Goal: Task Accomplishment & Management: Manage account settings

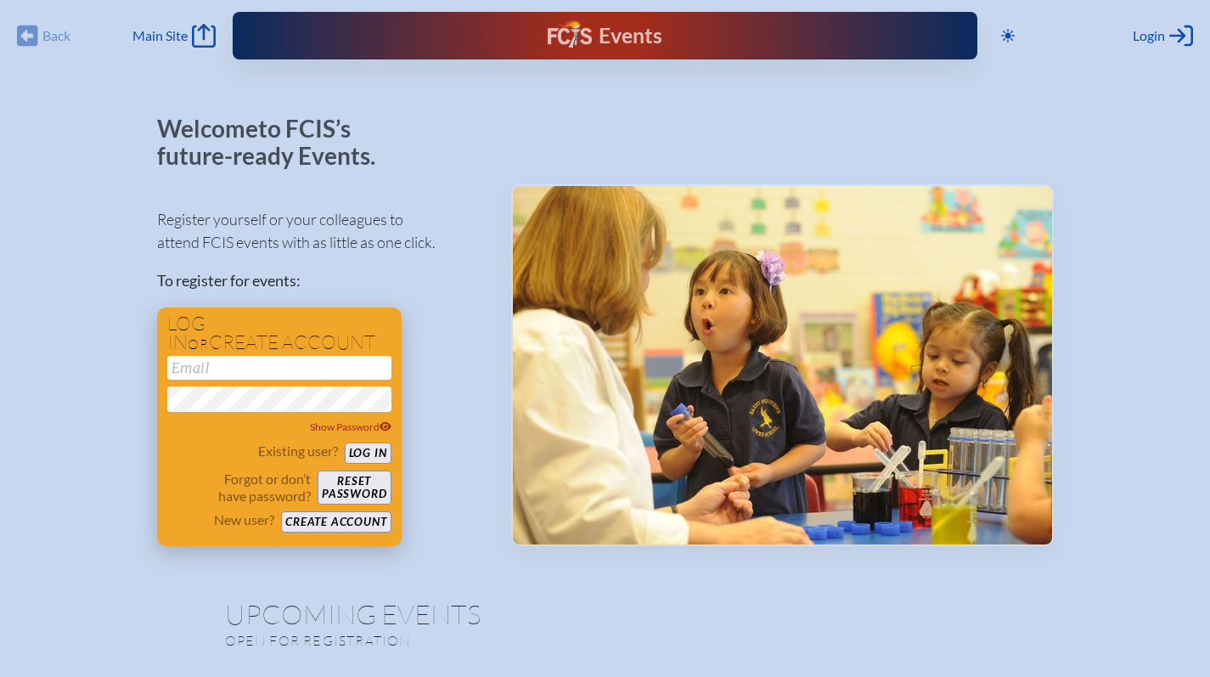
type input "[EMAIL_ADDRESS][DOMAIN_NAME]"
click at [350, 453] on button "Log in" at bounding box center [368, 452] width 47 height 21
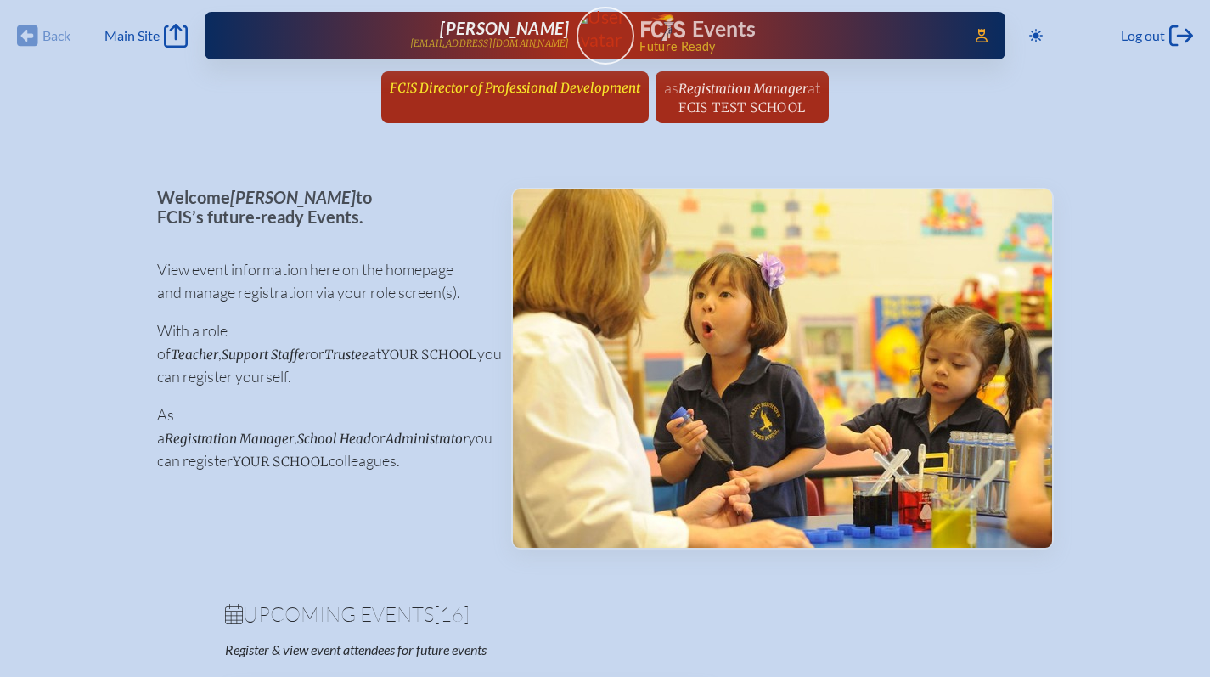
click at [565, 91] on span "FCIS Director of Professional Development" at bounding box center [515, 88] width 251 height 16
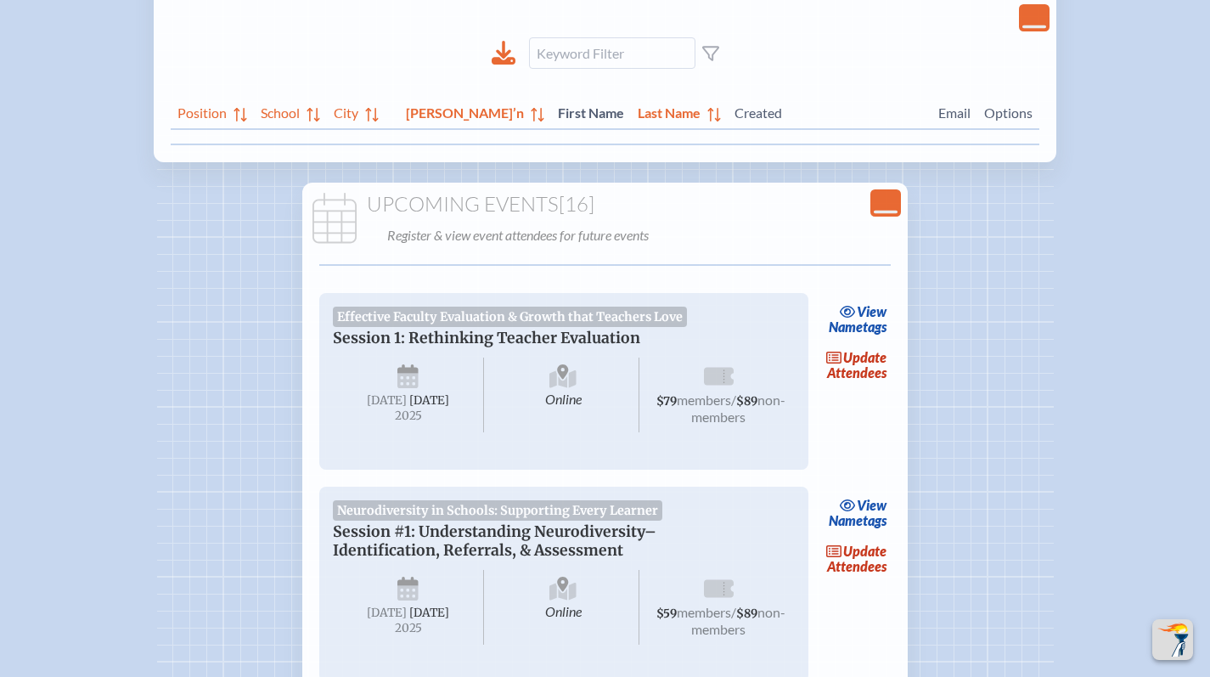
scroll to position [361, 0]
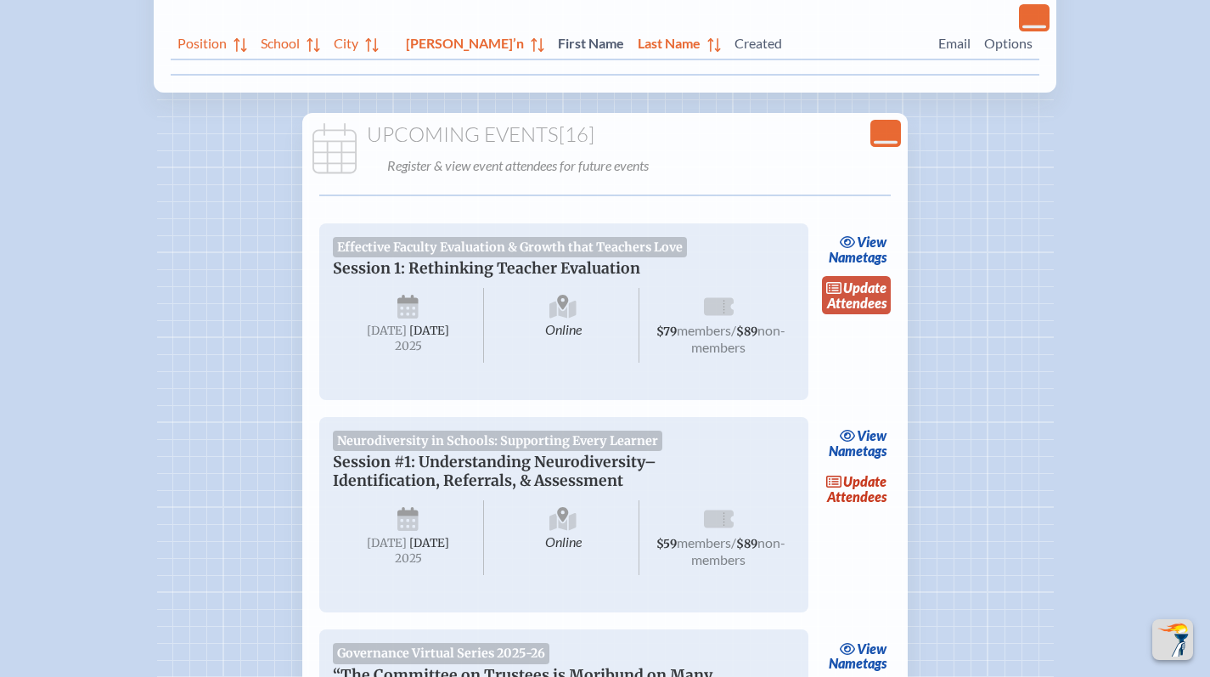
click at [879, 299] on link "update Attendees" at bounding box center [857, 295] width 70 height 39
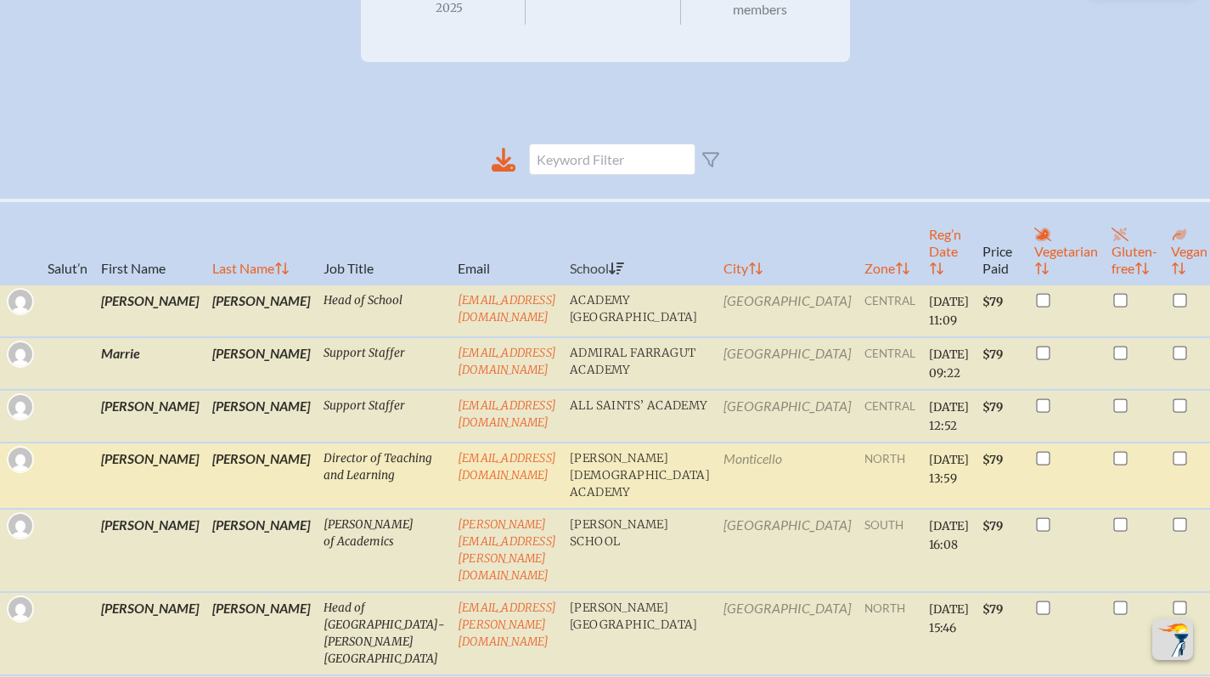
scroll to position [433, 0]
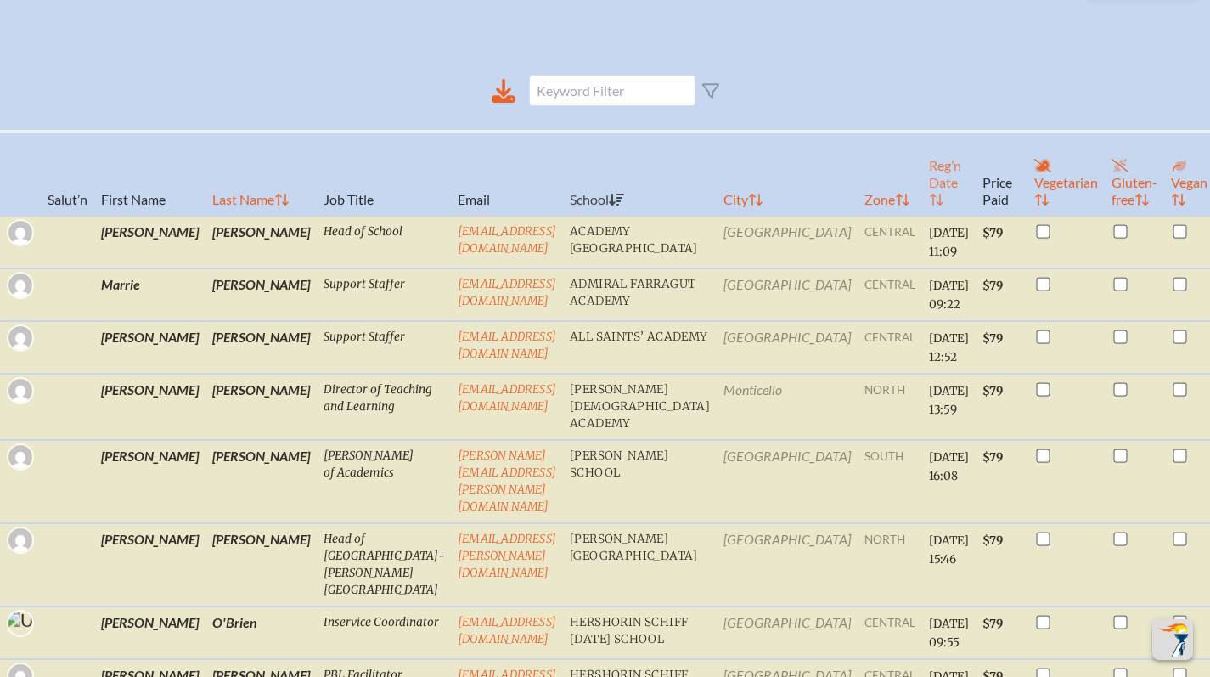
click at [922, 212] on th "Reg’n Date" at bounding box center [949, 174] width 54 height 84
checkbox input "true"
checkbox input "false"
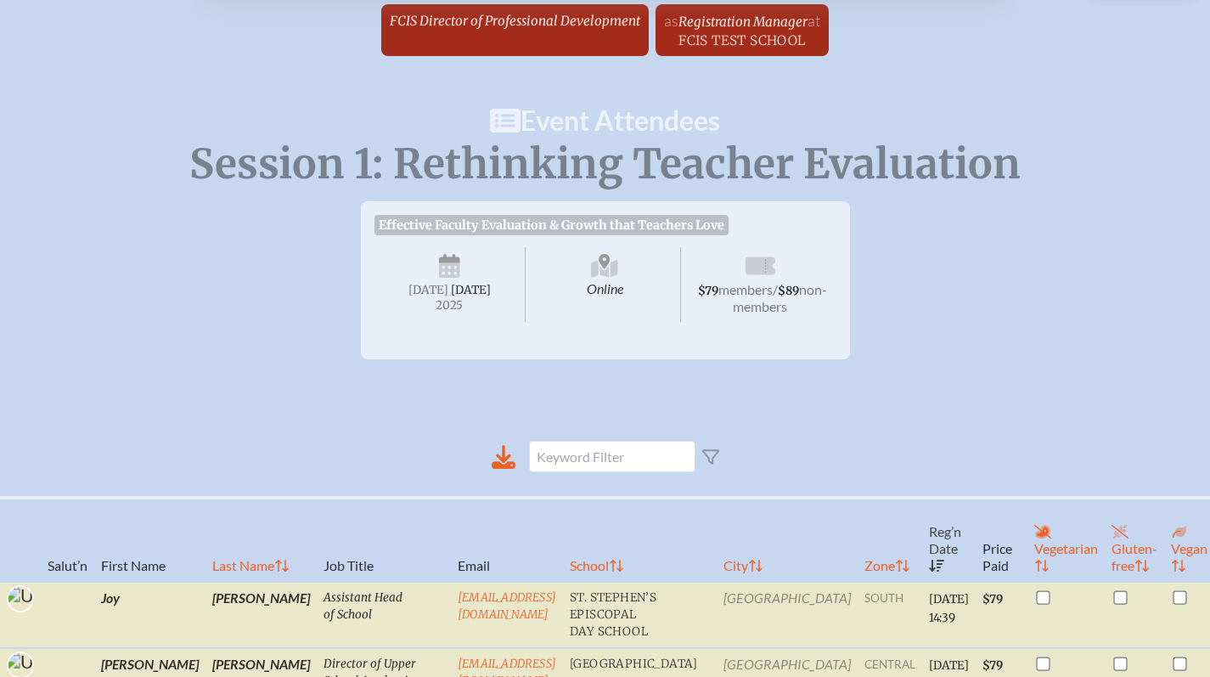
scroll to position [0, 0]
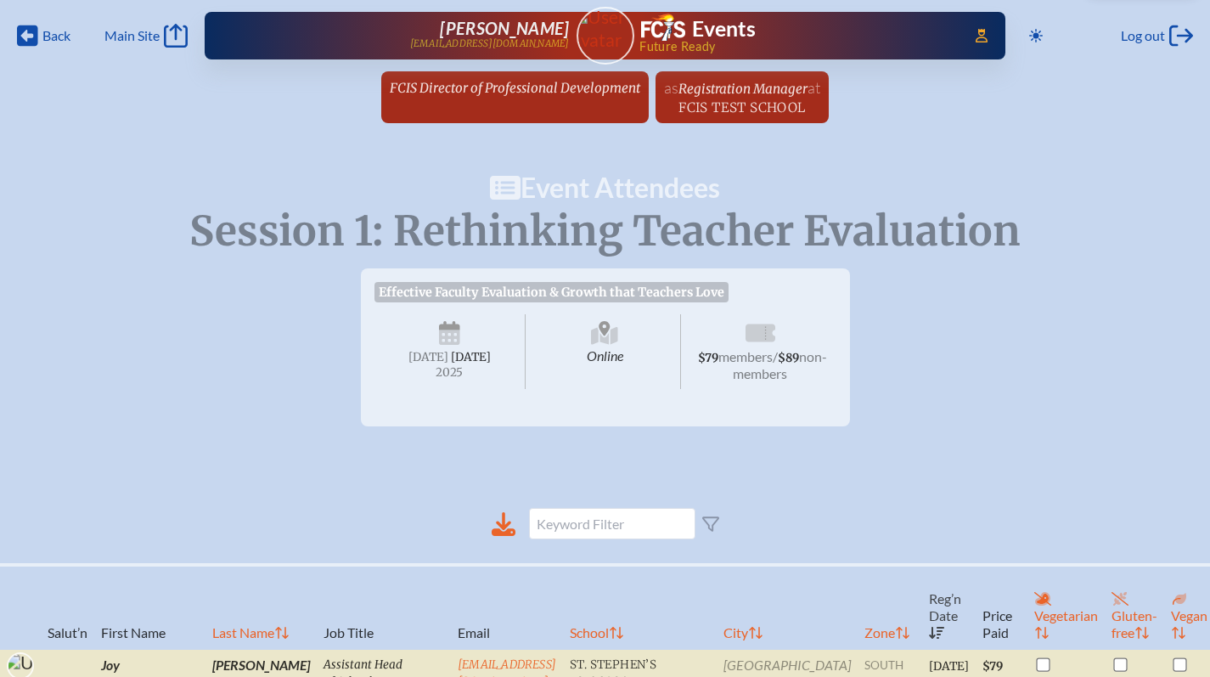
click at [544, 88] on span "FCIS Director of Professional Development" at bounding box center [515, 88] width 251 height 16
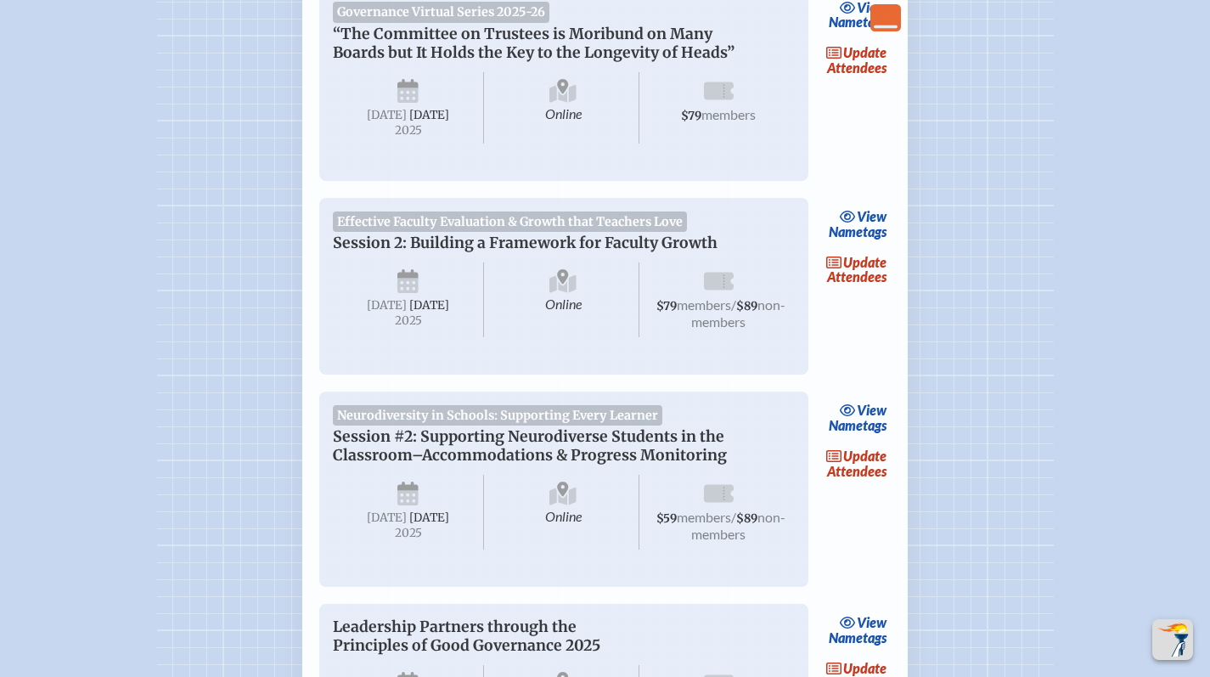
scroll to position [1034, 0]
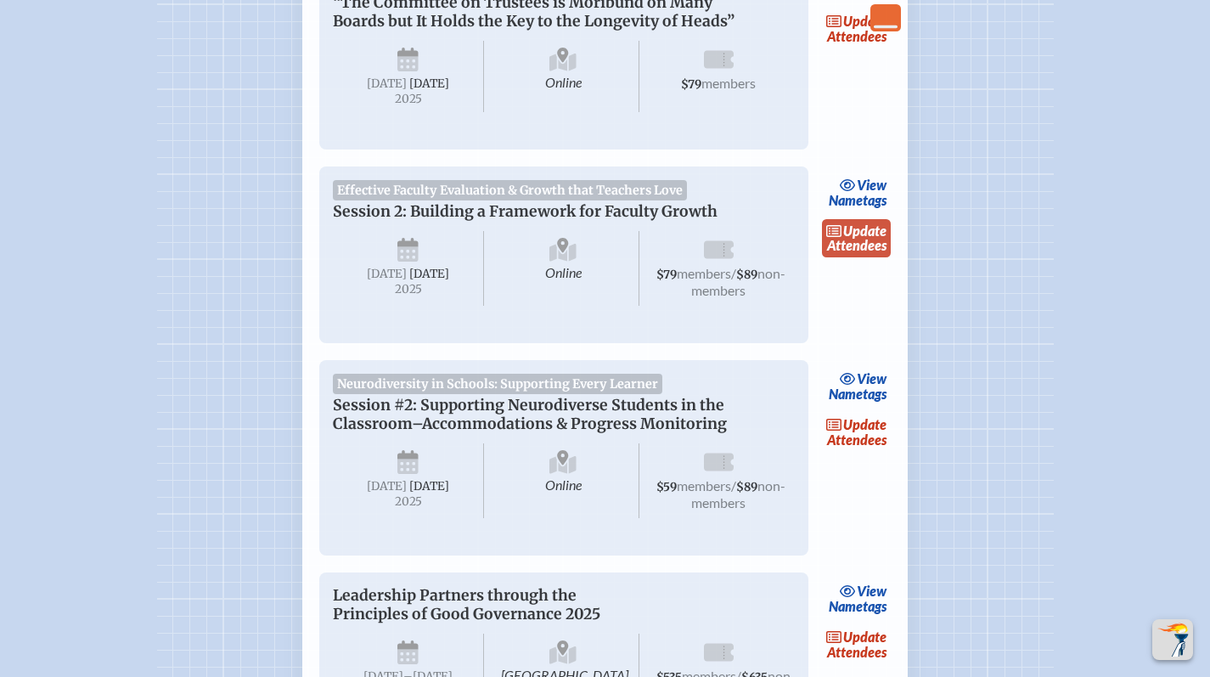
click at [862, 258] on link "update Attendees" at bounding box center [857, 238] width 70 height 39
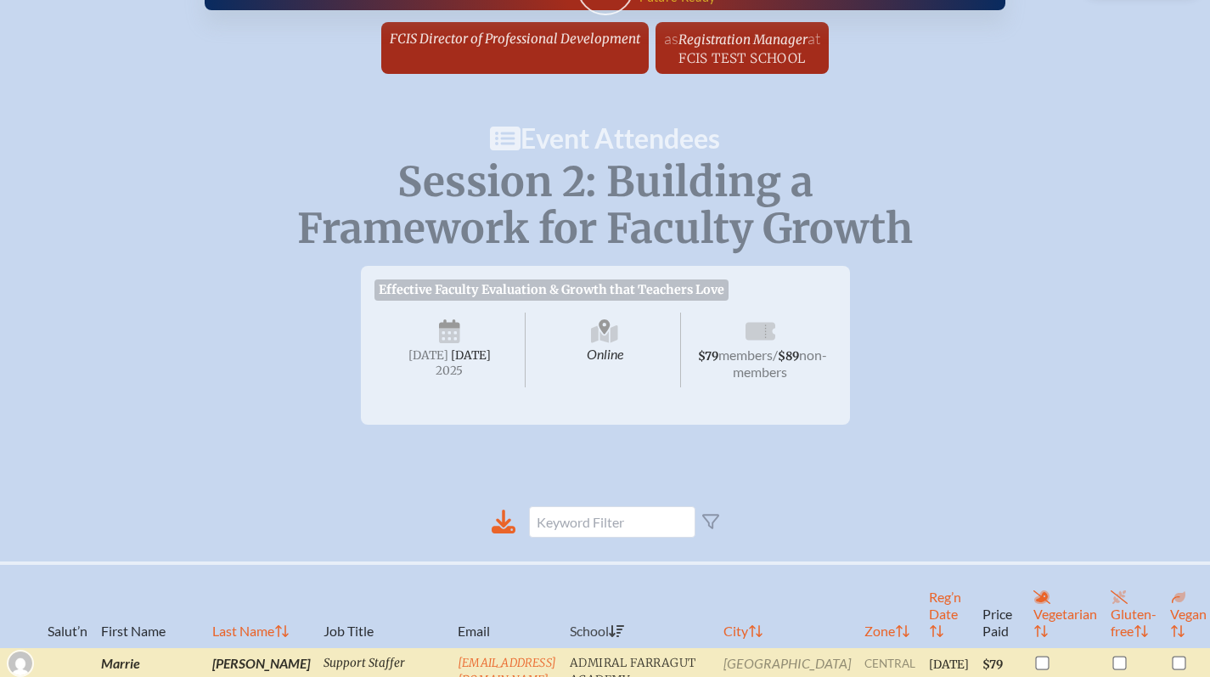
scroll to position [278, 0]
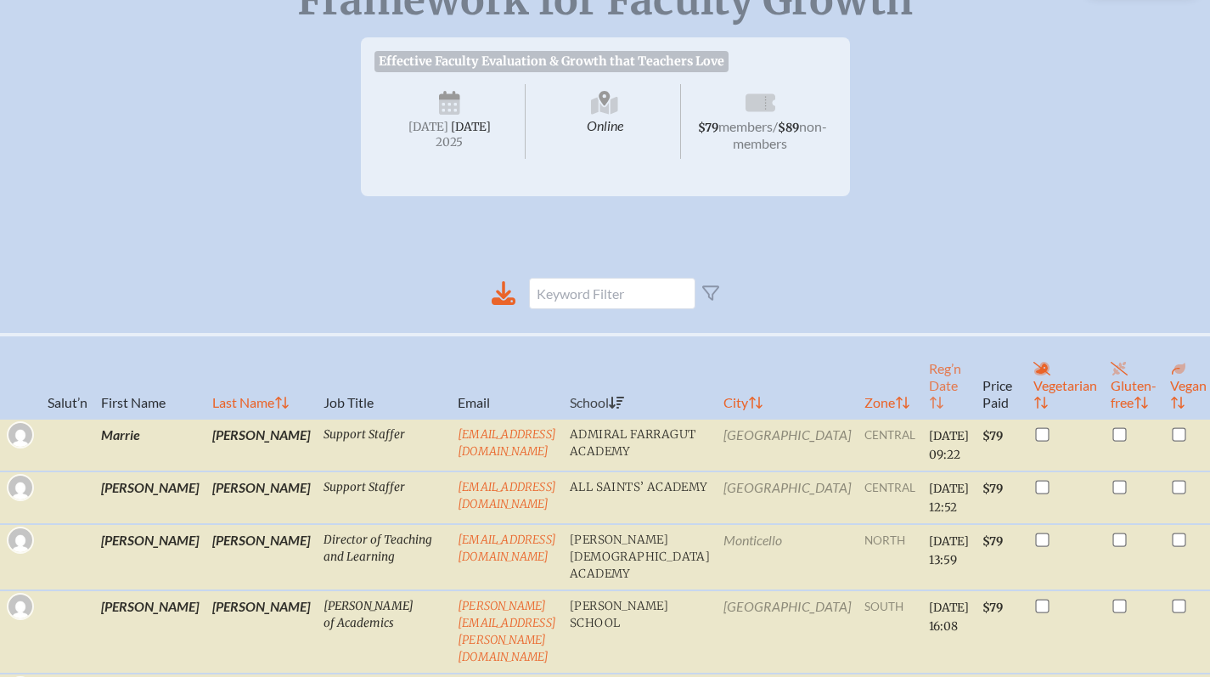
click at [922, 405] on th "Reg’n Date" at bounding box center [949, 377] width 54 height 84
checkbox input "true"
checkbox input "false"
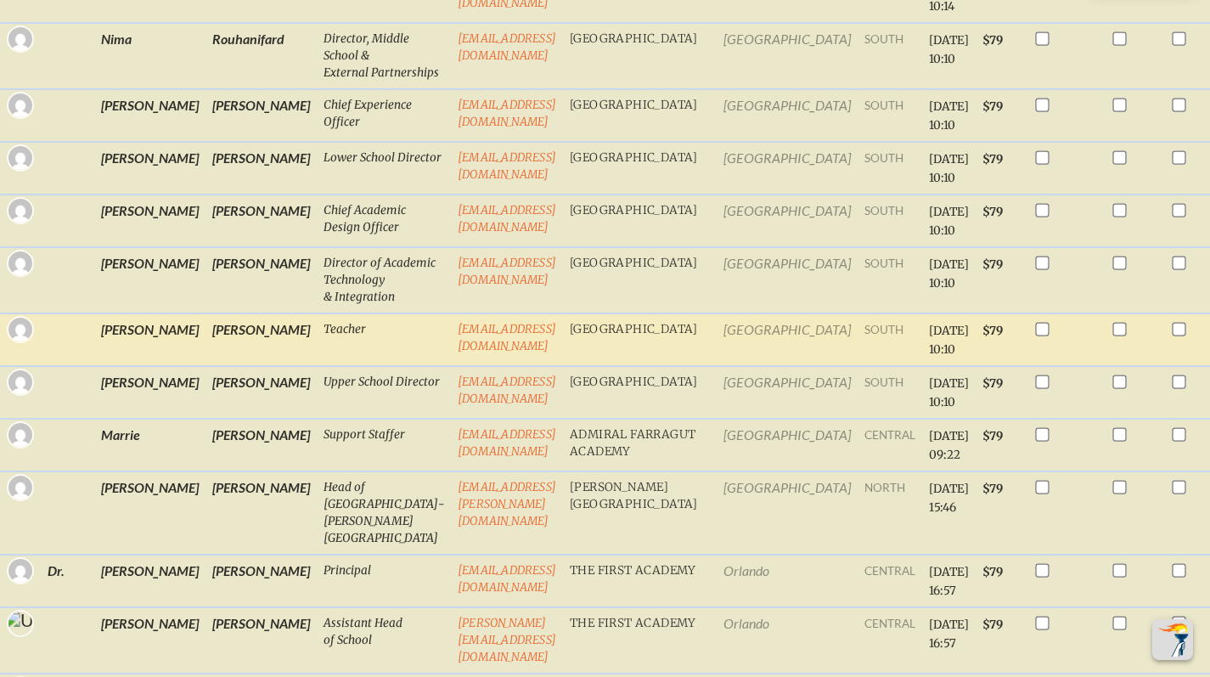
scroll to position [2105, 0]
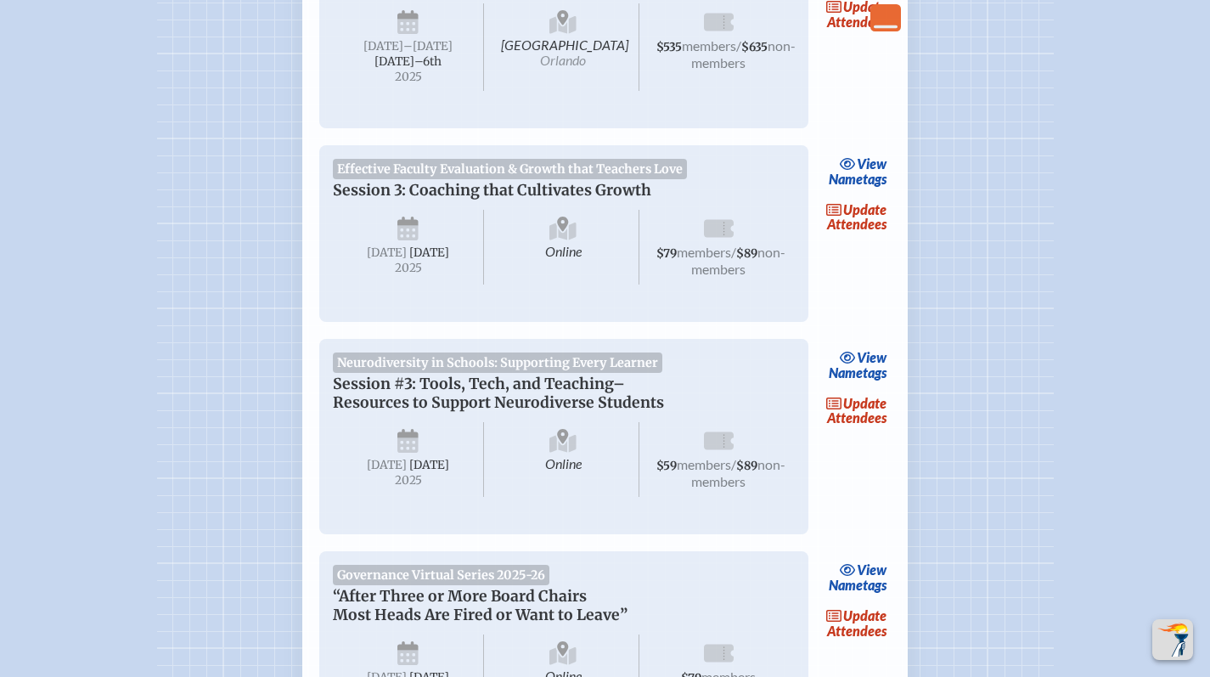
scroll to position [1580, 0]
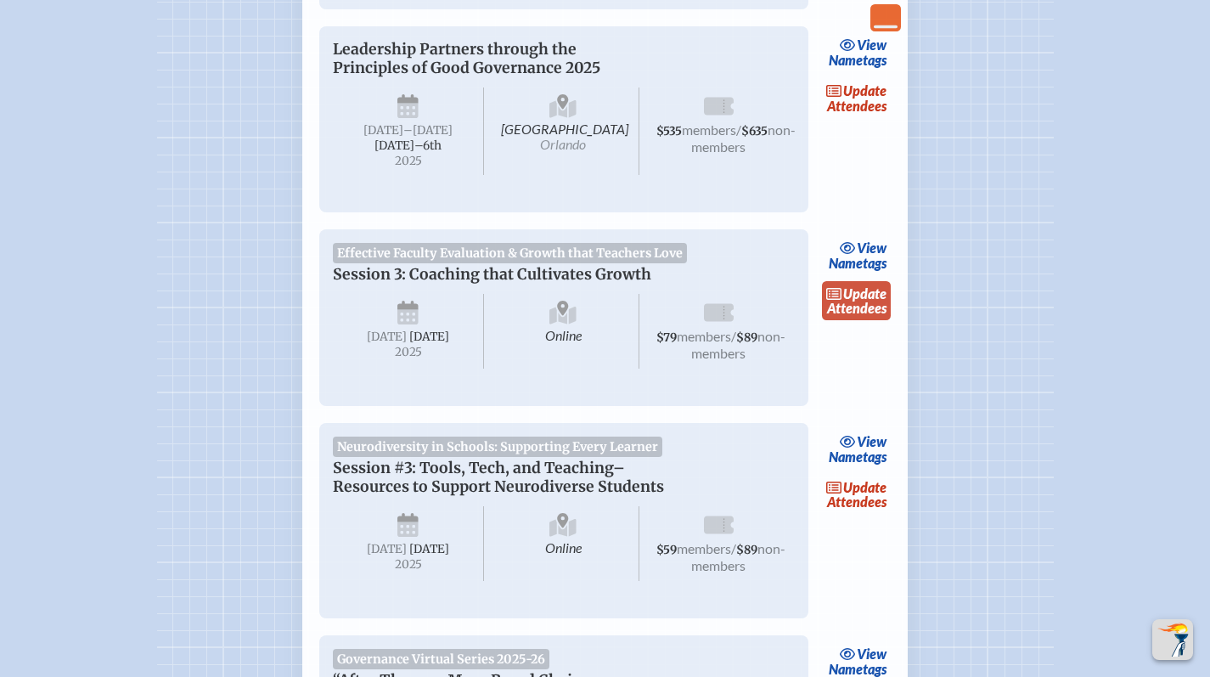
click at [859, 320] on link "update Attendees" at bounding box center [857, 300] width 70 height 39
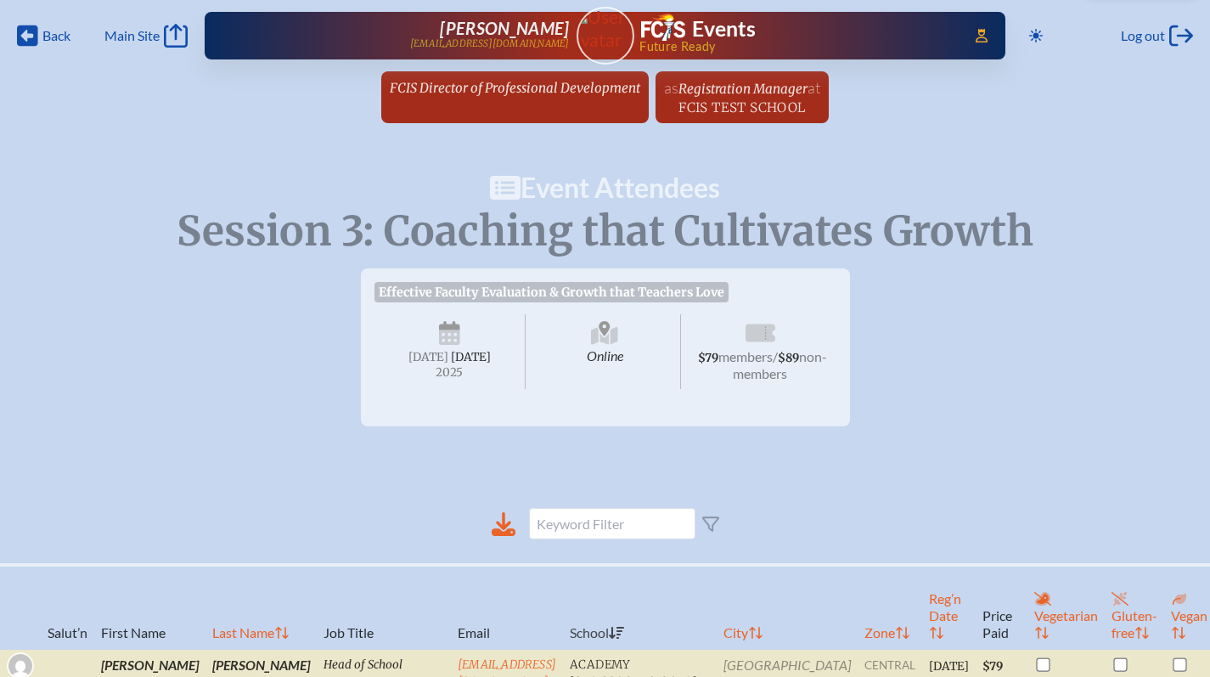
click at [493, 70] on div "Back Back Main Site Main Site Toggle to Dark Mode Log out Log out Access Users.…" at bounding box center [605, 66] width 1210 height 133
click at [494, 88] on span "FCIS Director of Professional Development" at bounding box center [515, 88] width 251 height 16
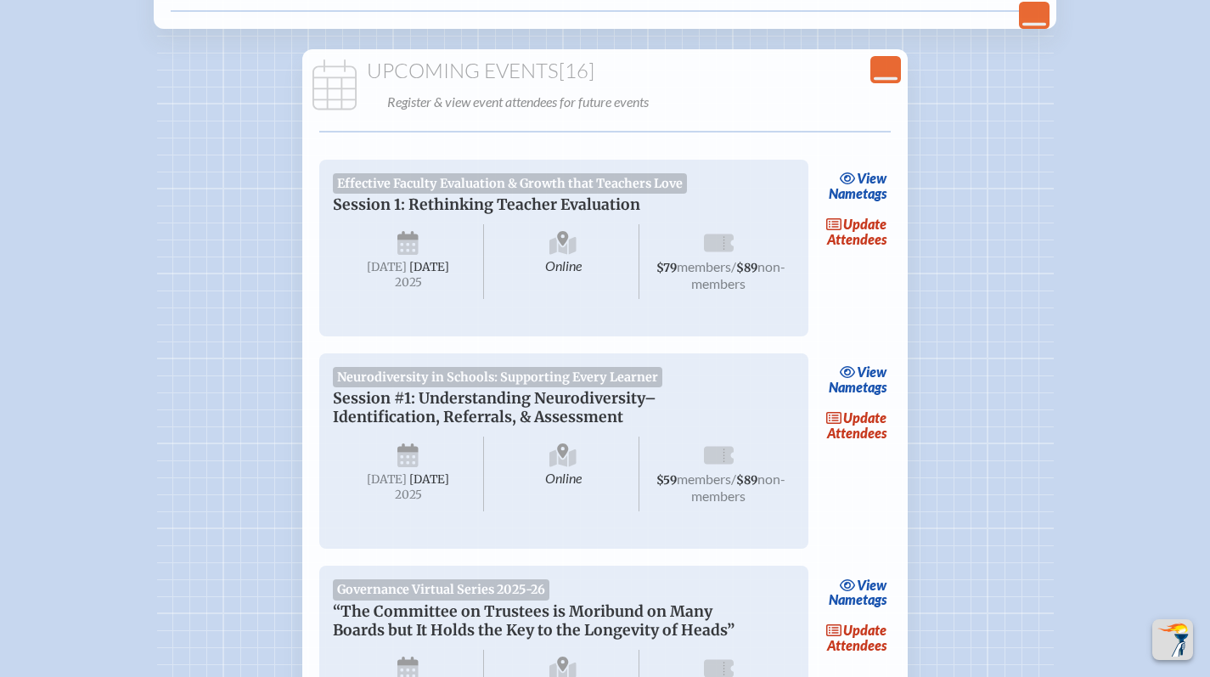
scroll to position [724, 0]
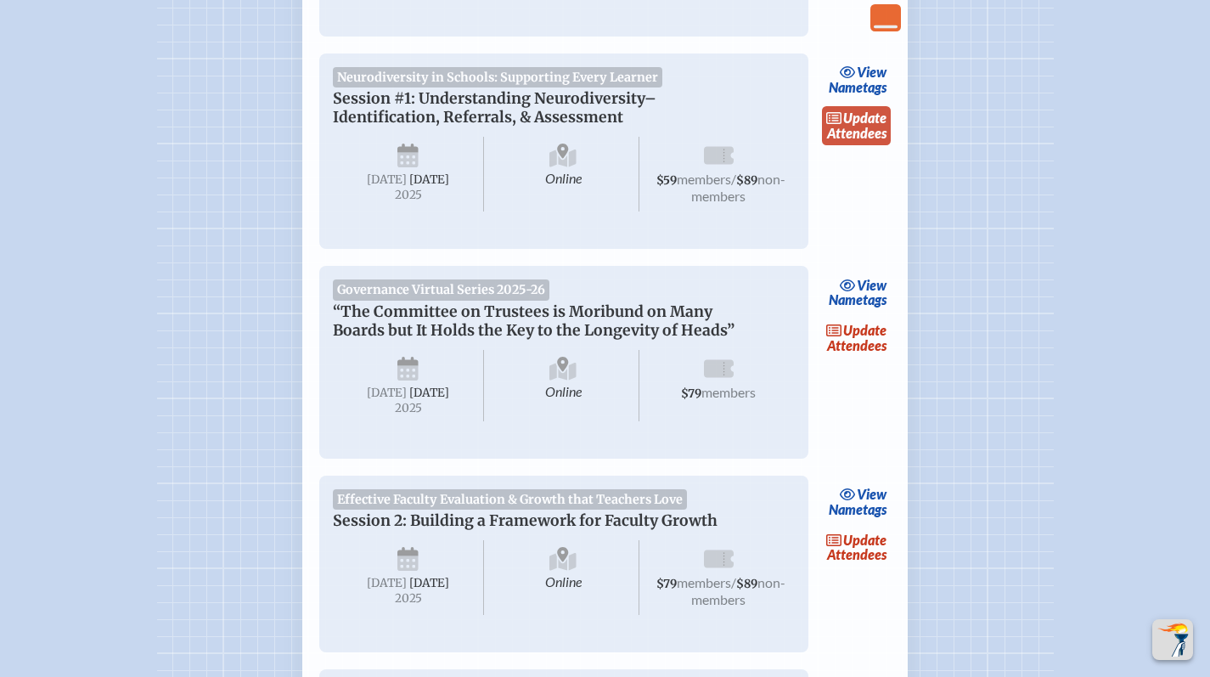
click at [863, 126] on span "update" at bounding box center [864, 118] width 43 height 16
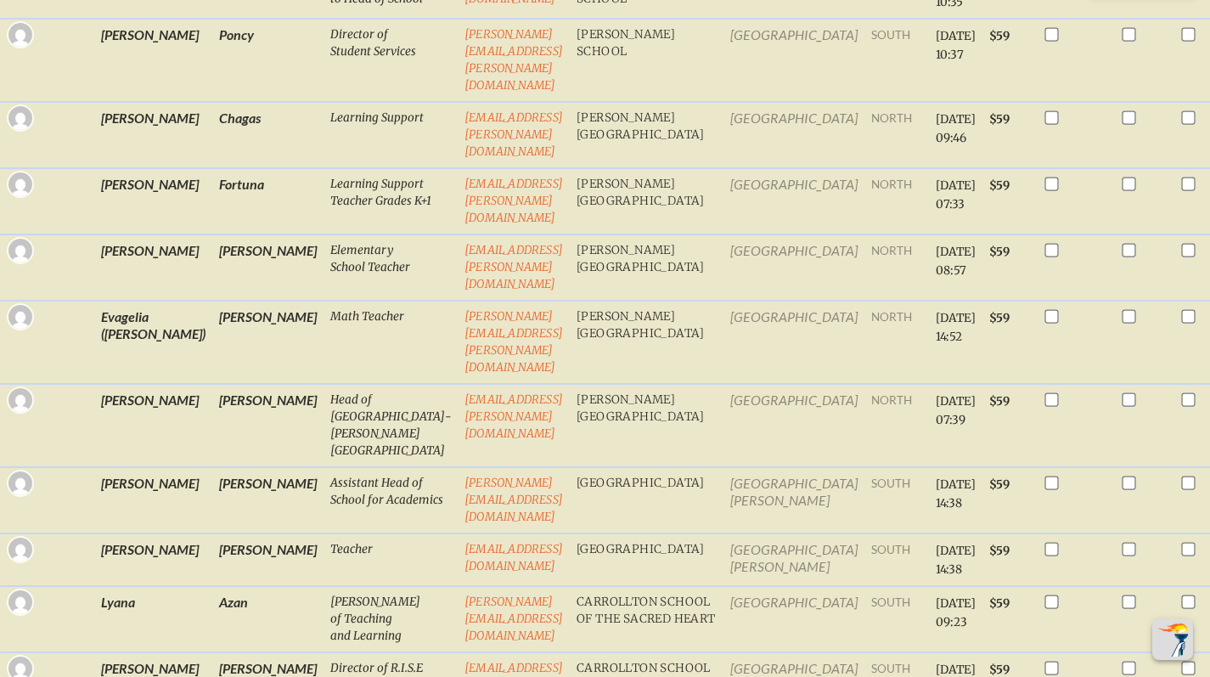
scroll to position [366, 0]
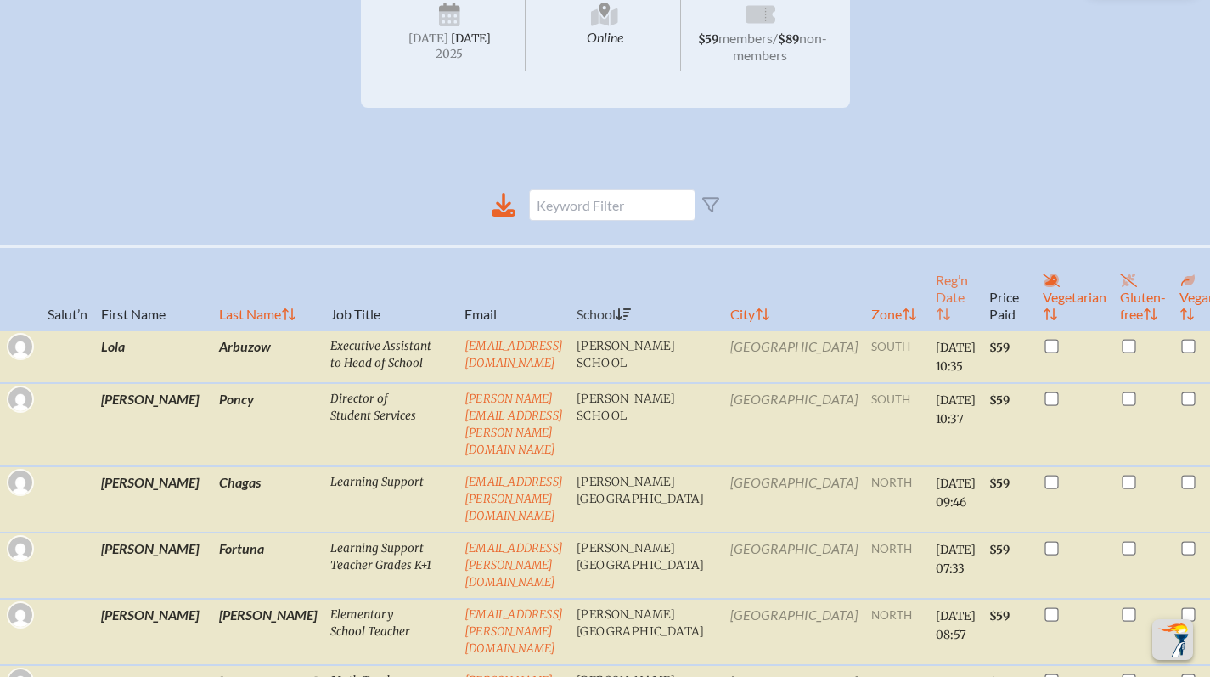
click at [929, 329] on th "Reg’n Date" at bounding box center [956, 288] width 54 height 84
checkbox input "false"
checkbox input "true"
checkbox input "false"
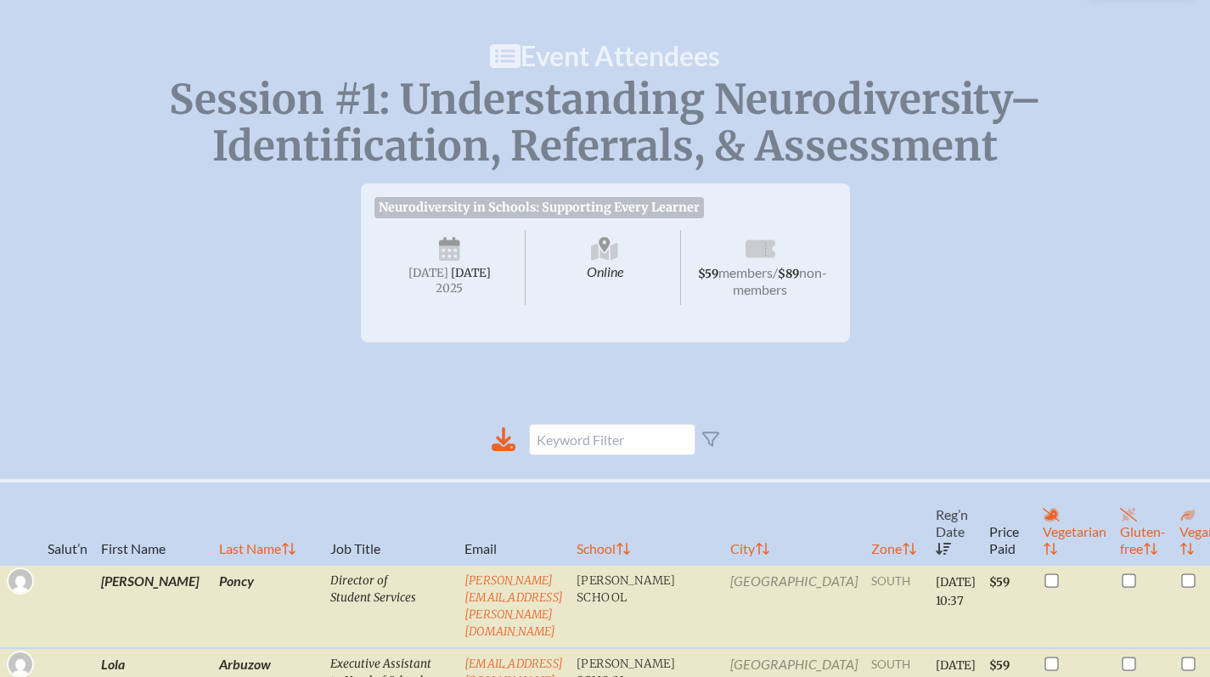
scroll to position [0, 0]
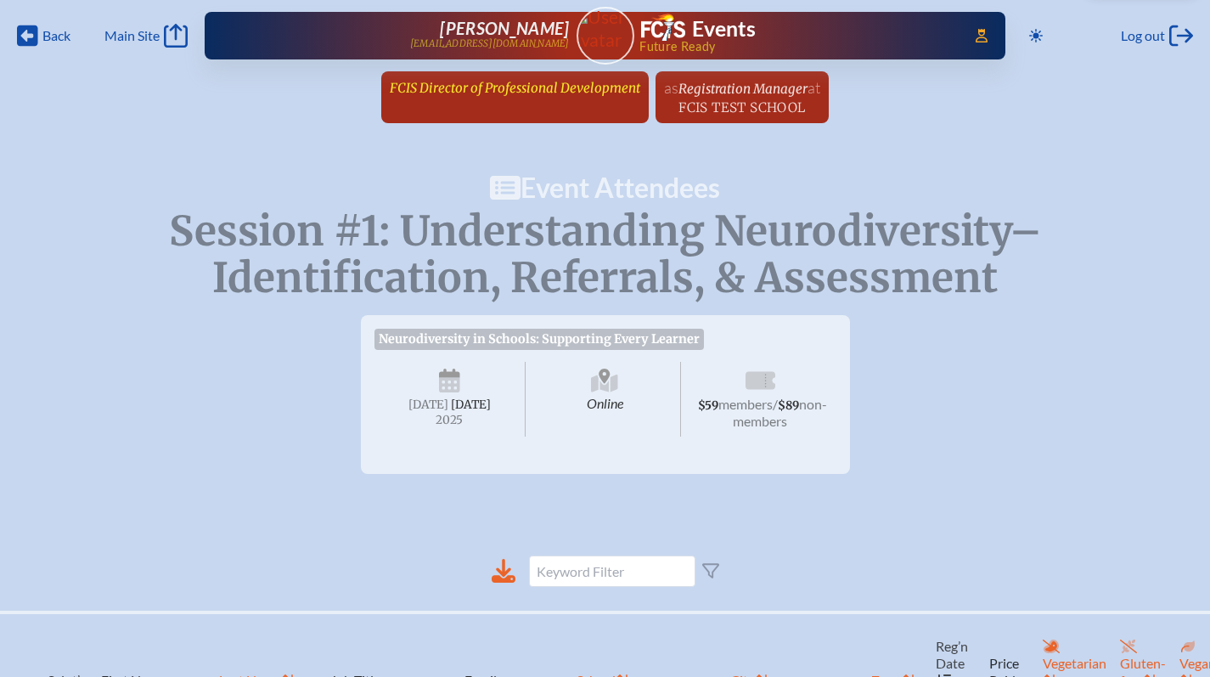
click at [492, 78] on span "FCIS Director of Professional Development" at bounding box center [515, 86] width 251 height 19
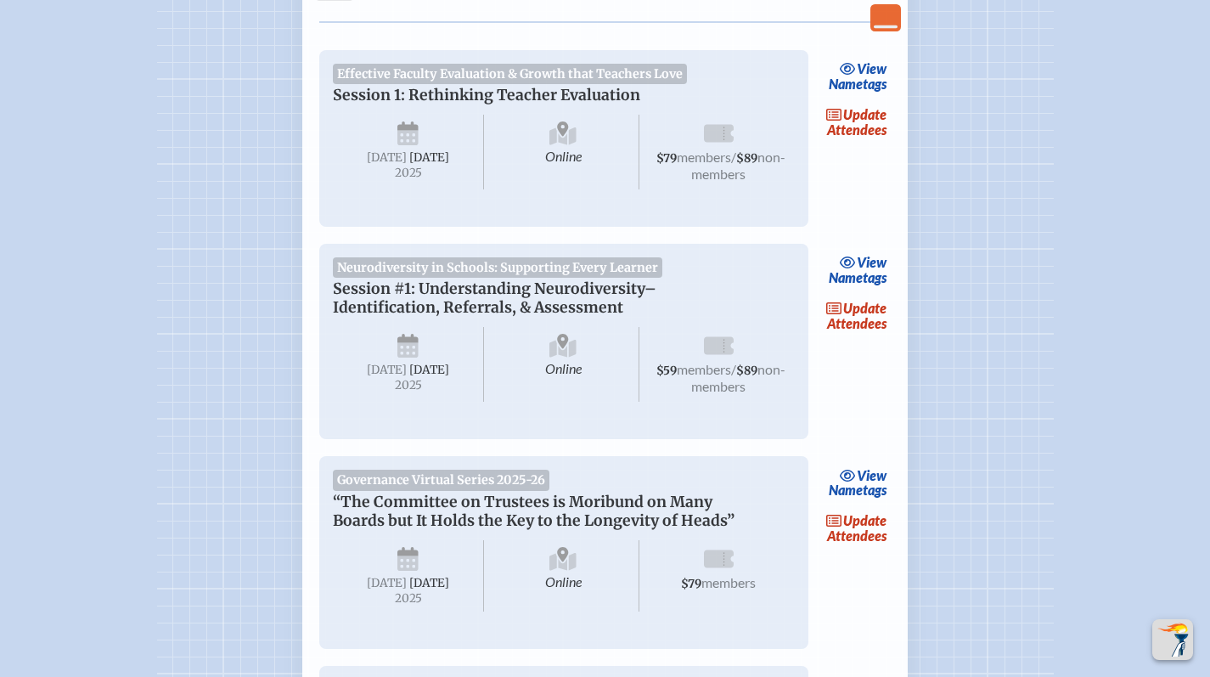
scroll to position [724, 0]
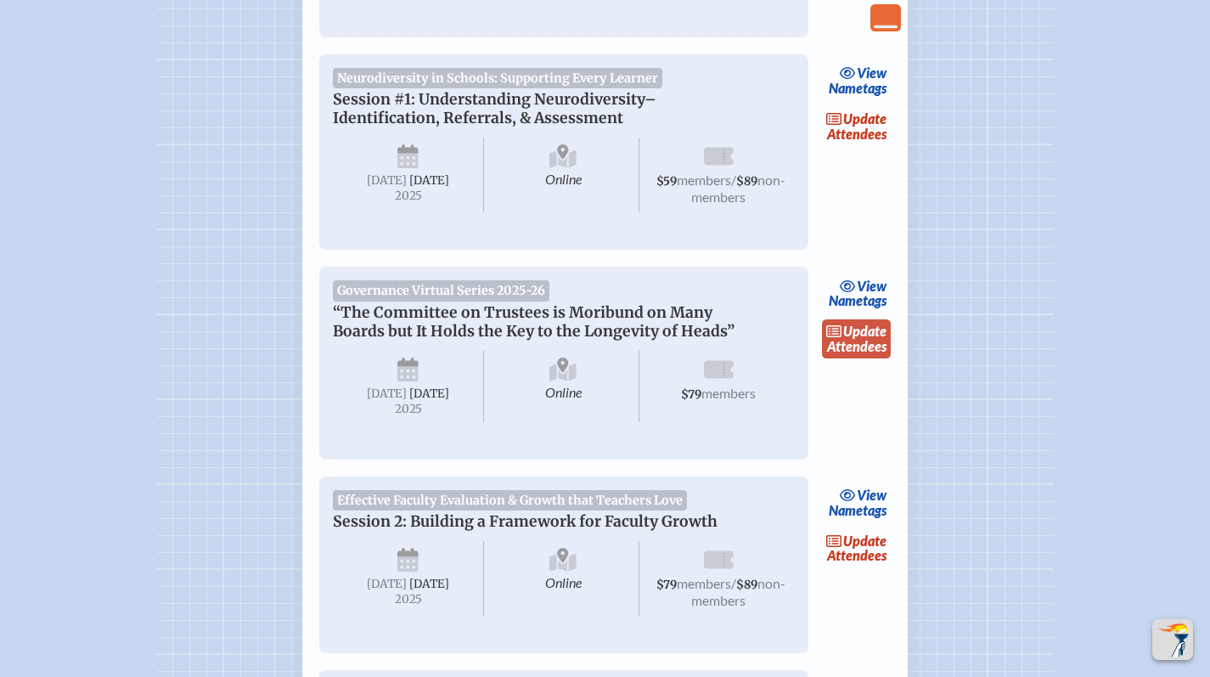
click at [873, 358] on link "update Attendees" at bounding box center [857, 338] width 70 height 39
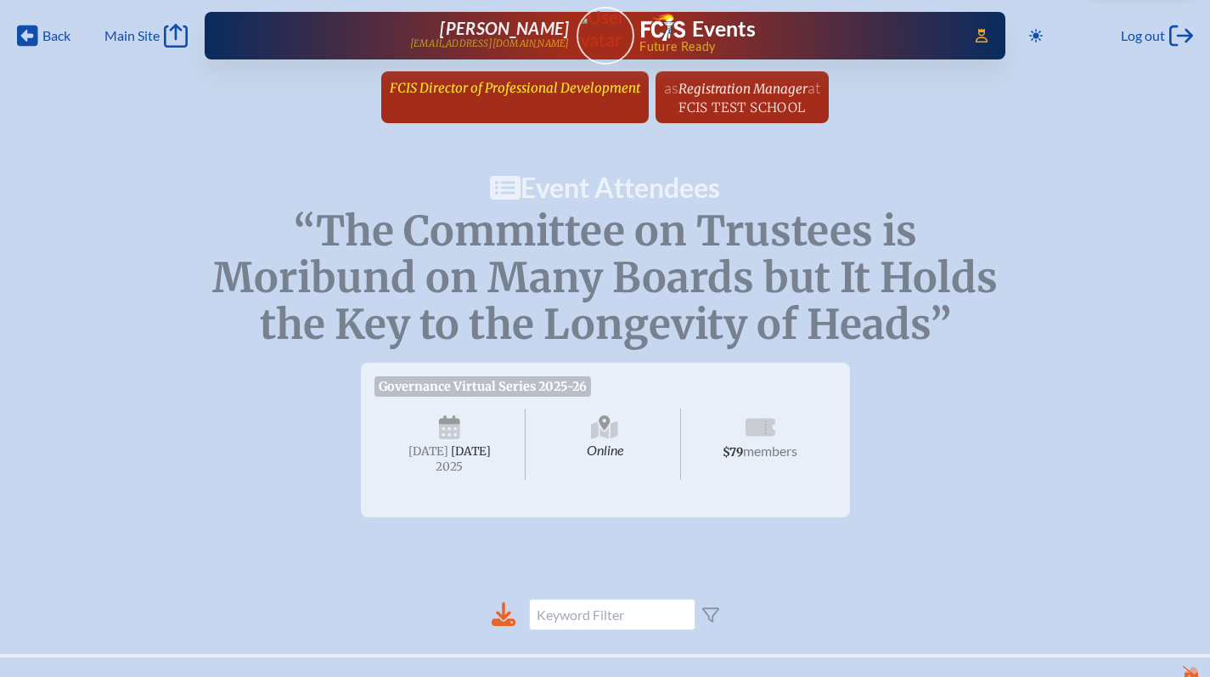
click at [542, 86] on span "FCIS Director of Professional Development" at bounding box center [515, 88] width 251 height 16
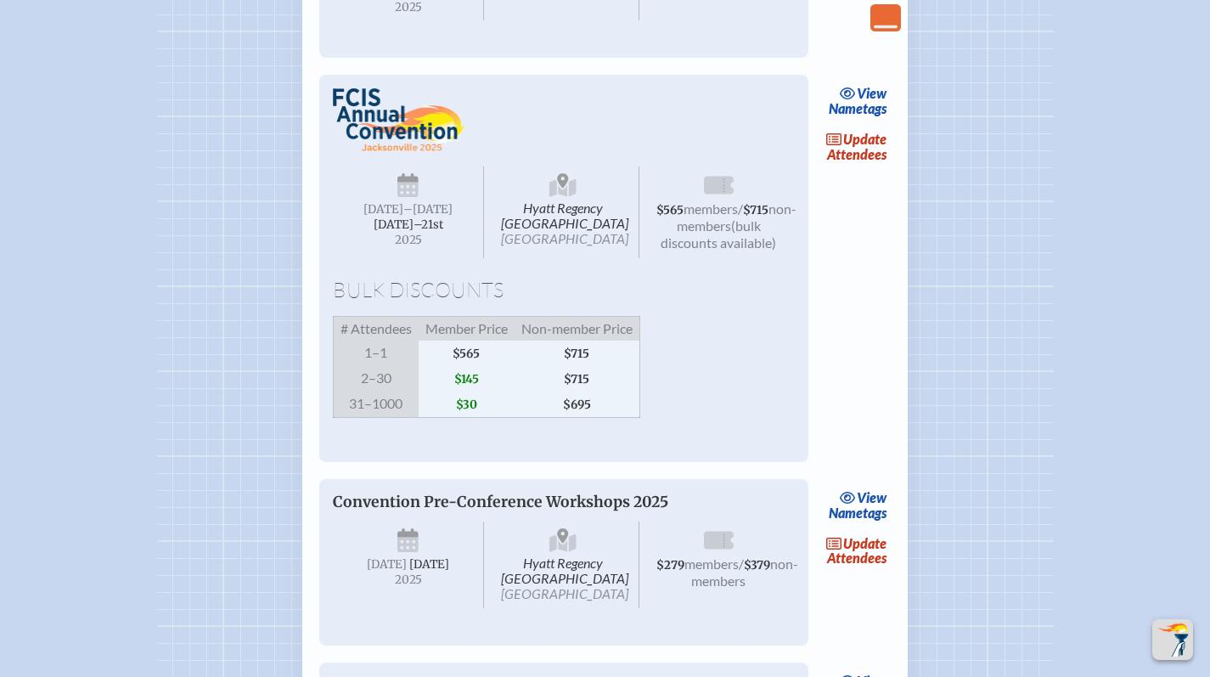
scroll to position [2791, 0]
click at [850, 146] on span "update" at bounding box center [864, 138] width 43 height 16
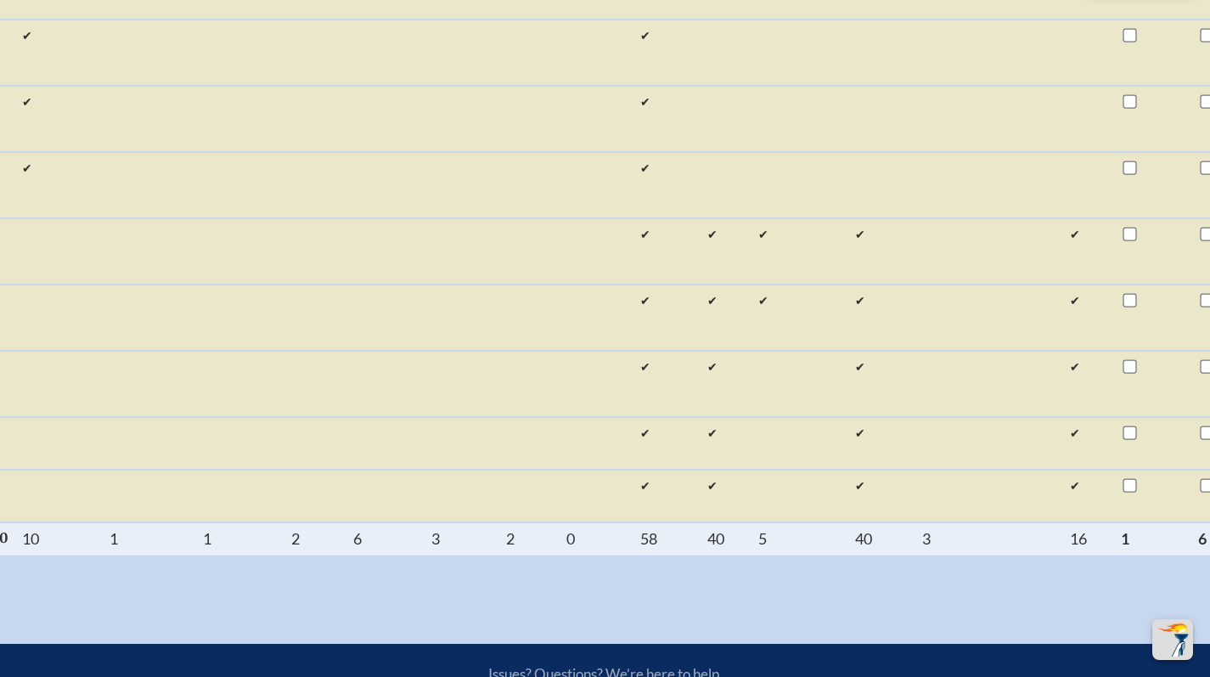
scroll to position [0, 1082]
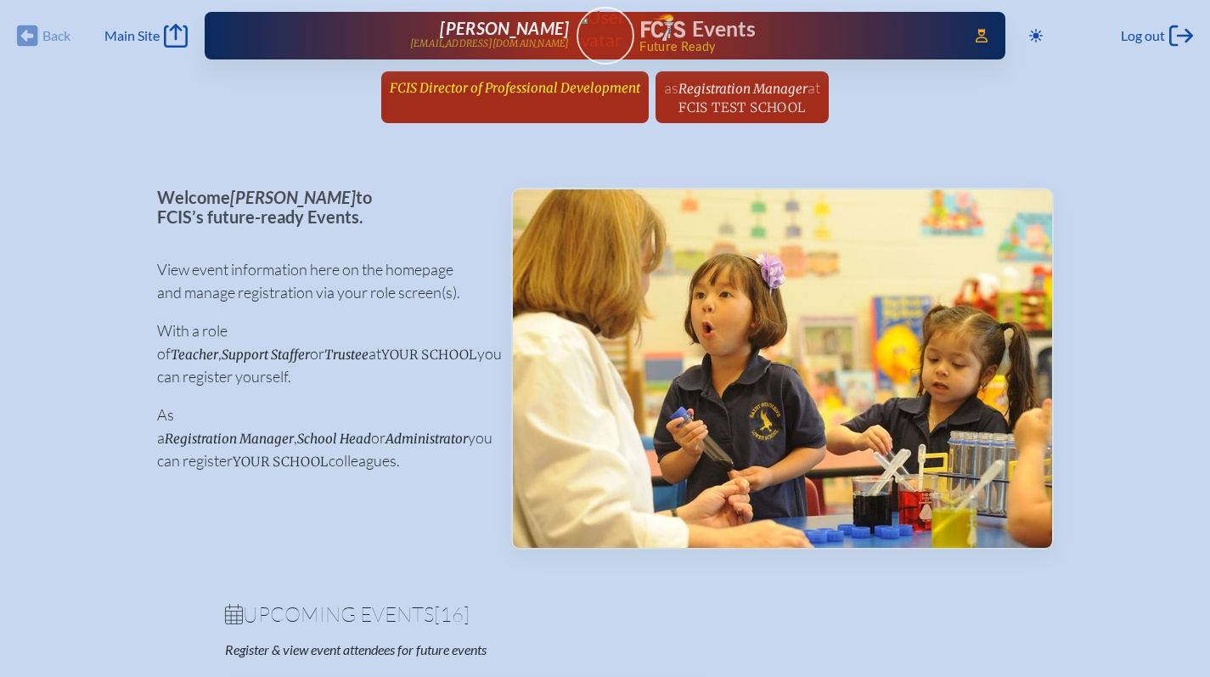
click at [521, 80] on span "FCIS Director of Professional Development" at bounding box center [515, 88] width 251 height 16
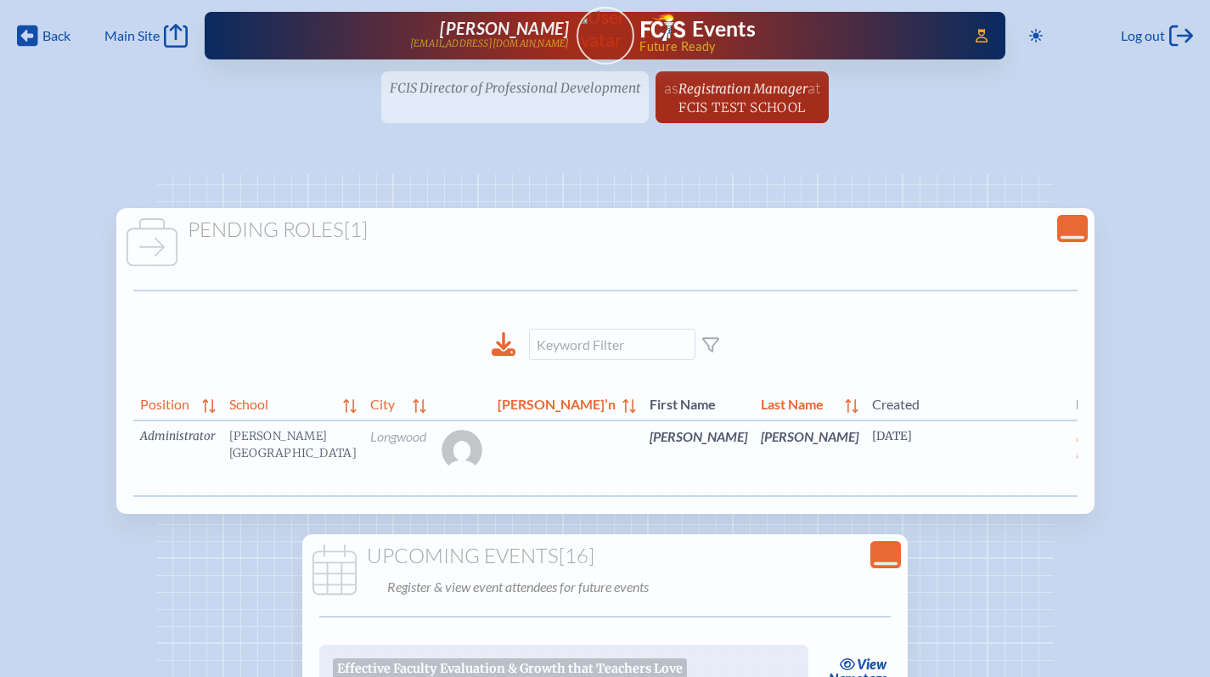
click at [1188, 461] on link "edit Person’s Details" at bounding box center [1216, 462] width 57 height 54
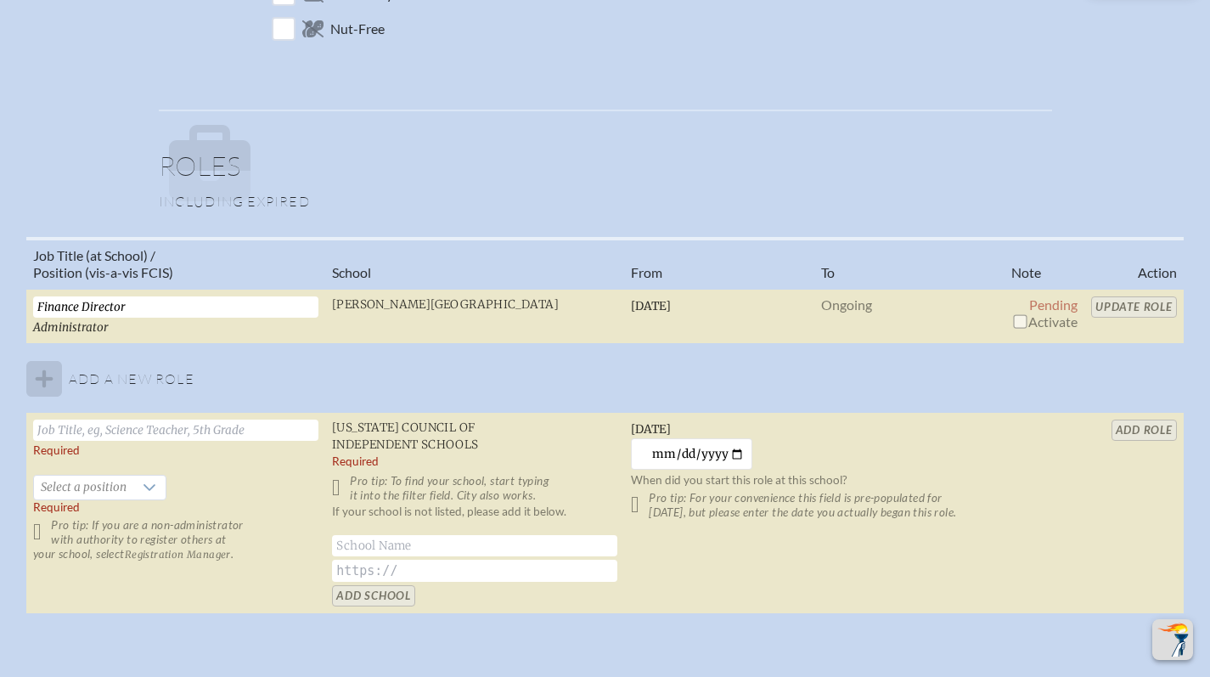
scroll to position [1053, 0]
click at [1021, 324] on input "checkbox" at bounding box center [1020, 321] width 14 height 14
checkbox input "true"
click at [1140, 307] on input "Update Role" at bounding box center [1134, 306] width 86 height 21
